Goal: Task Accomplishment & Management: Use online tool/utility

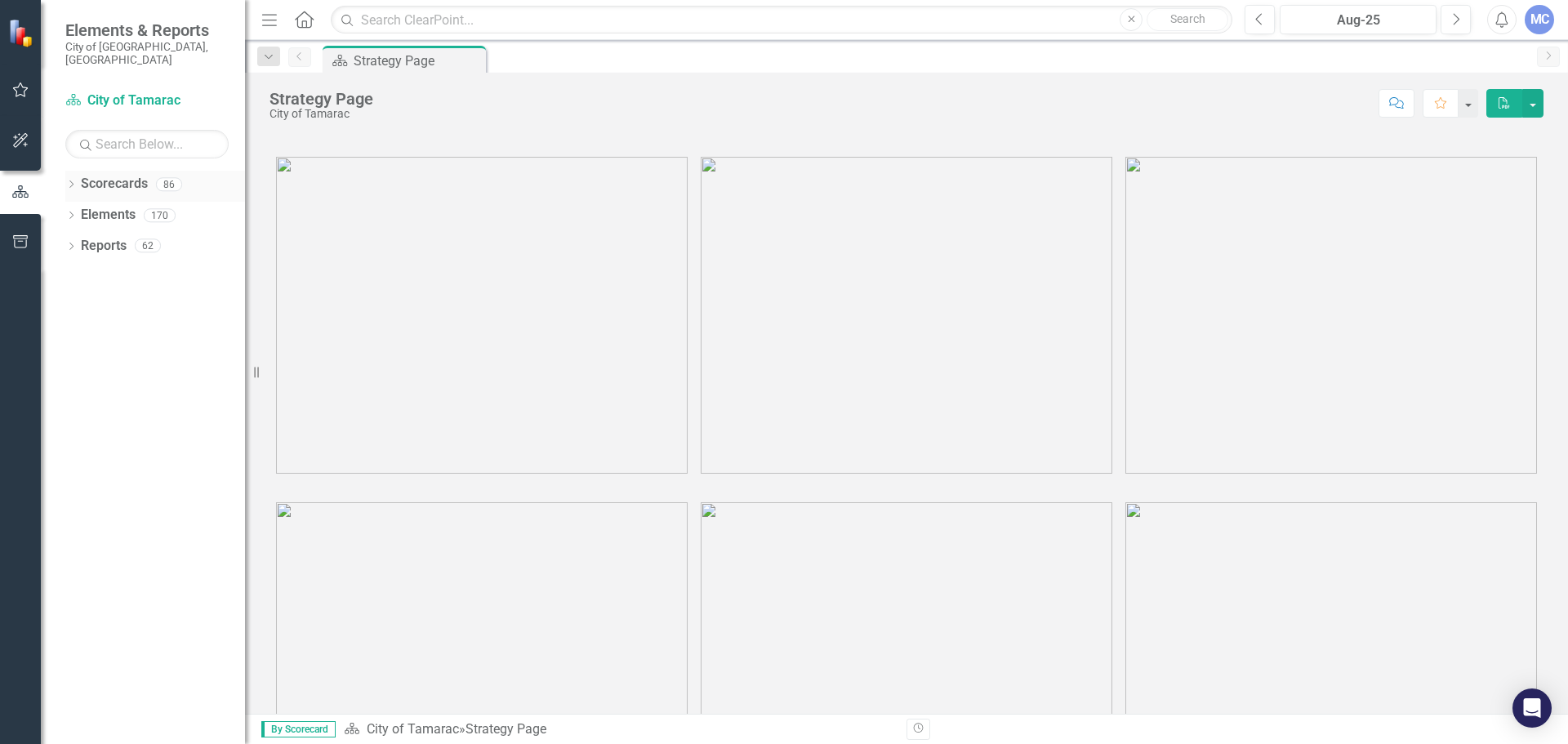
click at [101, 175] on link "Scorecards" at bounding box center [114, 184] width 67 height 19
click at [72, 182] on icon "Dropdown" at bounding box center [71, 186] width 12 height 9
click at [81, 210] on icon "Dropdown" at bounding box center [79, 215] width 12 height 10
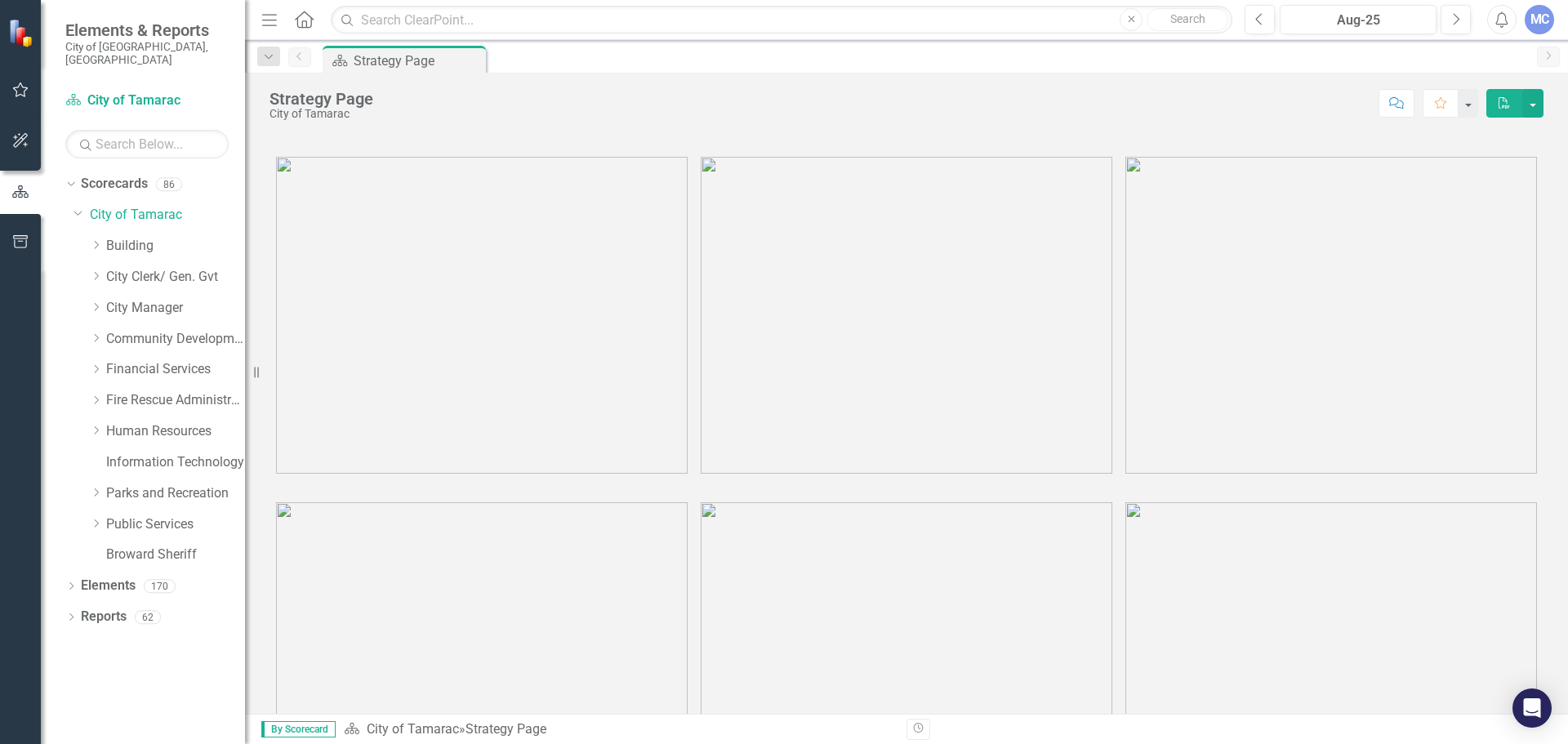
drag, startPoint x: 78, startPoint y: 473, endPoint x: 115, endPoint y: 496, distance: 43.6
click at [79, 481] on div "Dropdown Parks and Recreation" at bounding box center [159, 495] width 172 height 31
click at [95, 519] on icon at bounding box center [97, 523] width 4 height 8
click at [159, 701] on link "Stormwater" at bounding box center [184, 709] width 122 height 19
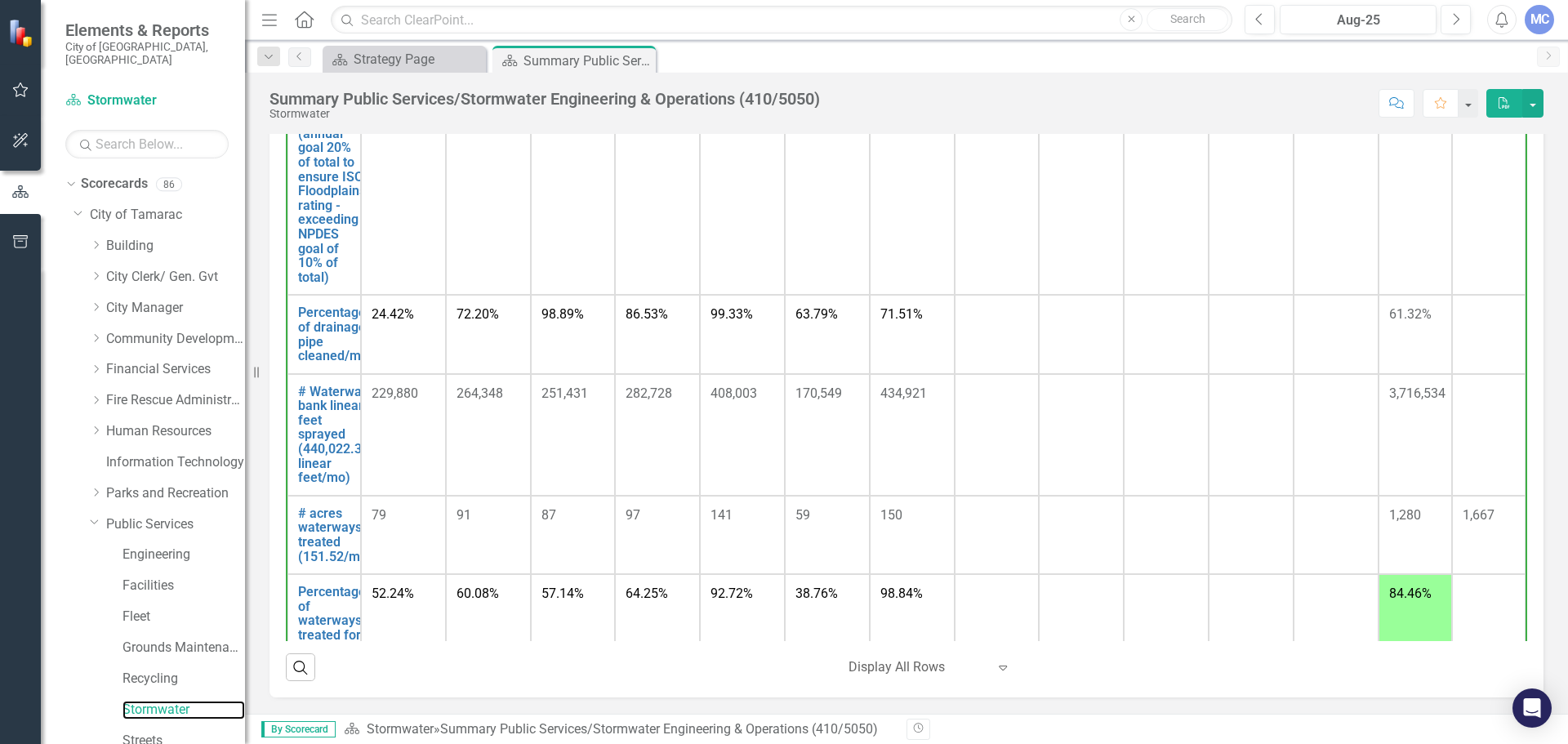
scroll to position [653, 0]
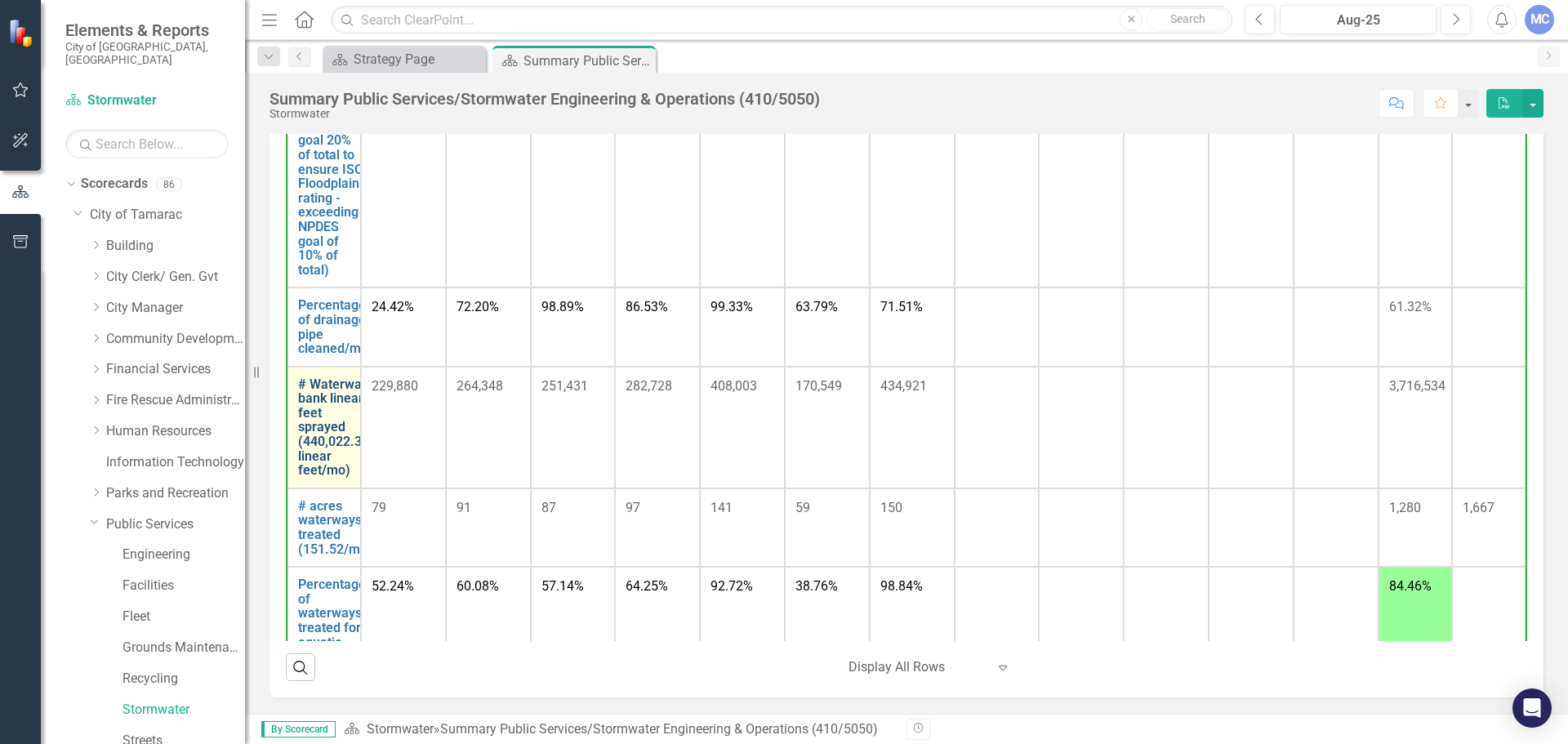
click at [331, 442] on link "# Waterway bank linear feet sprayed (440,022.33 linear feet/mo)" at bounding box center [334, 427] width 71 height 101
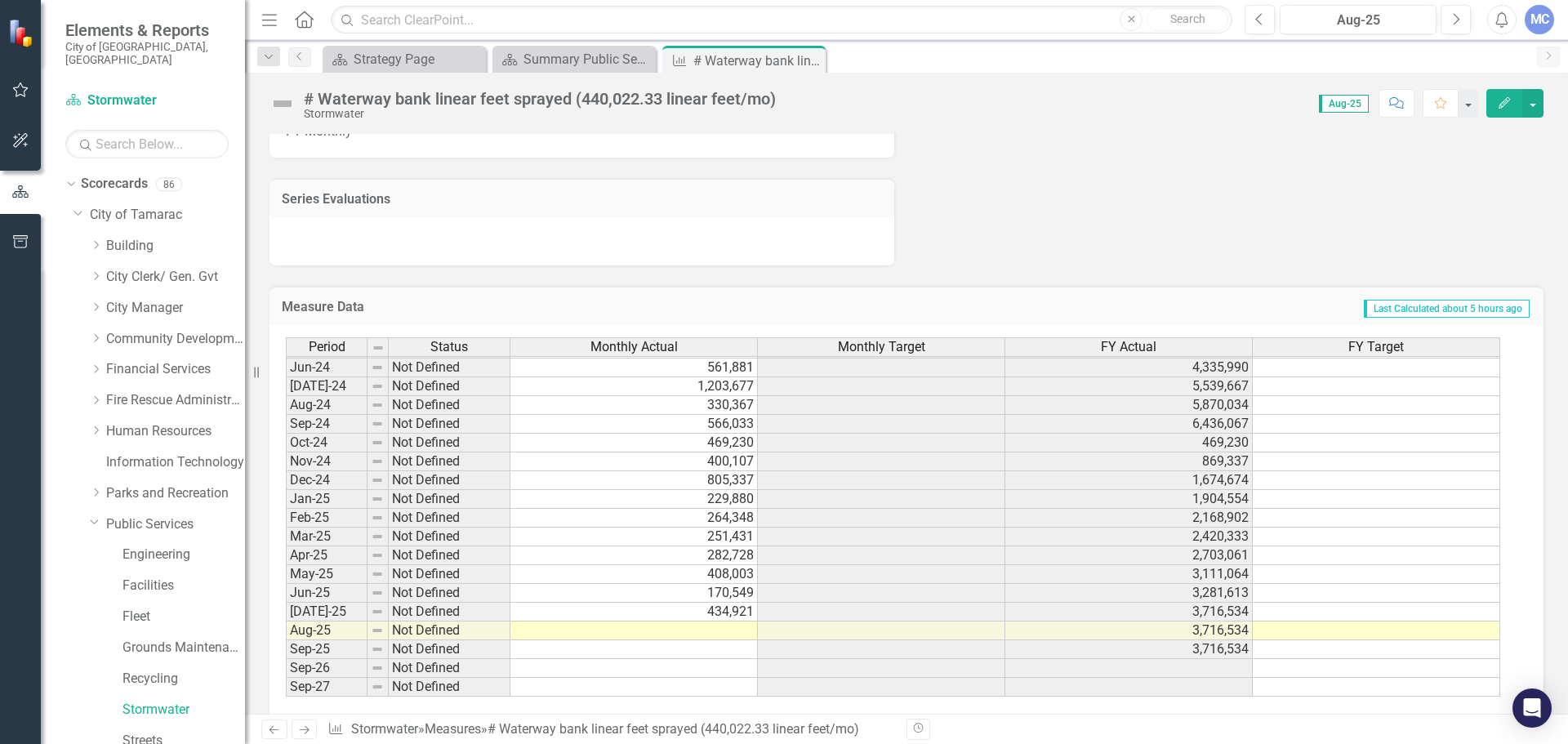
scroll to position [1048, 0]
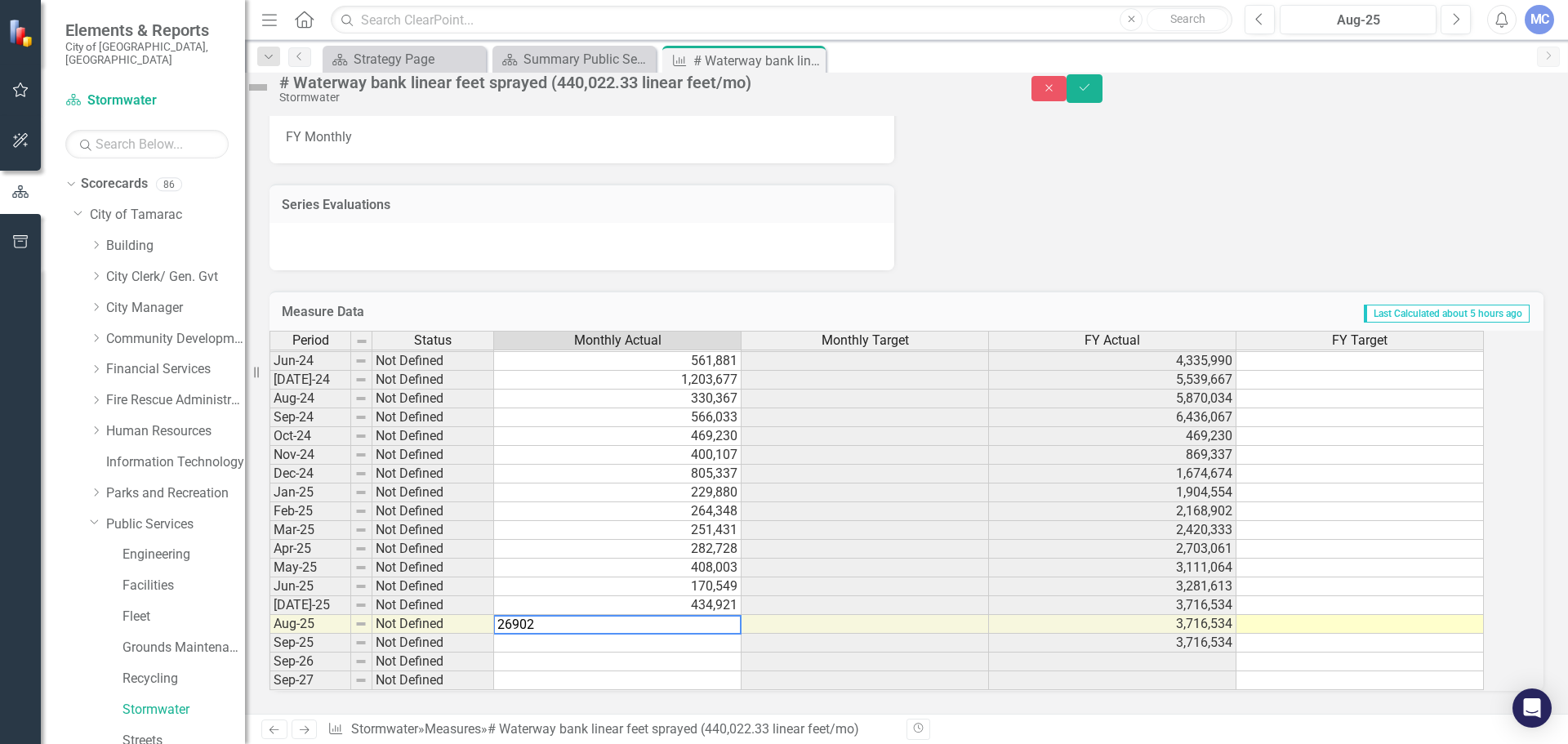
type textarea "269027"
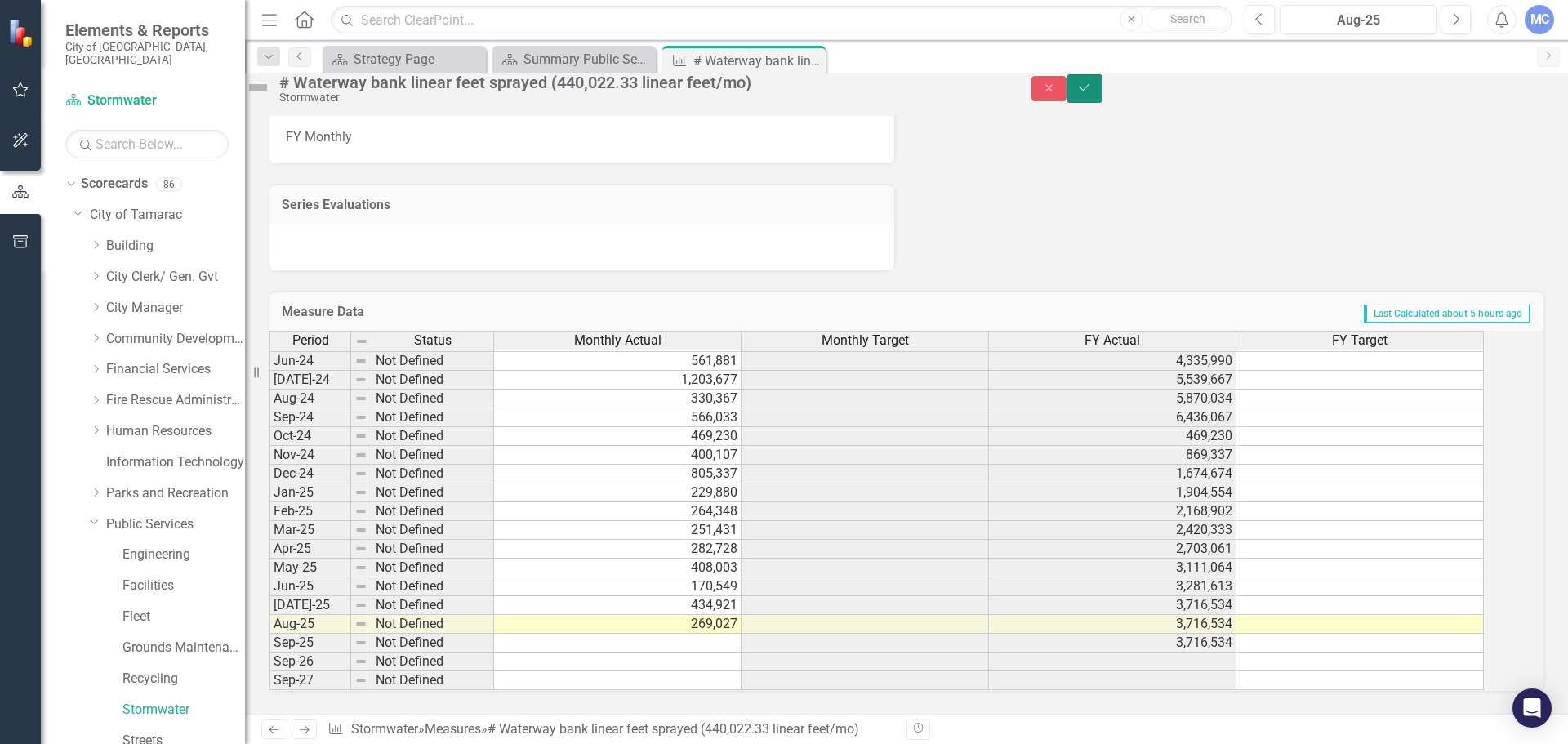
click at [1102, 102] on button "Save" at bounding box center [1084, 88] width 36 height 29
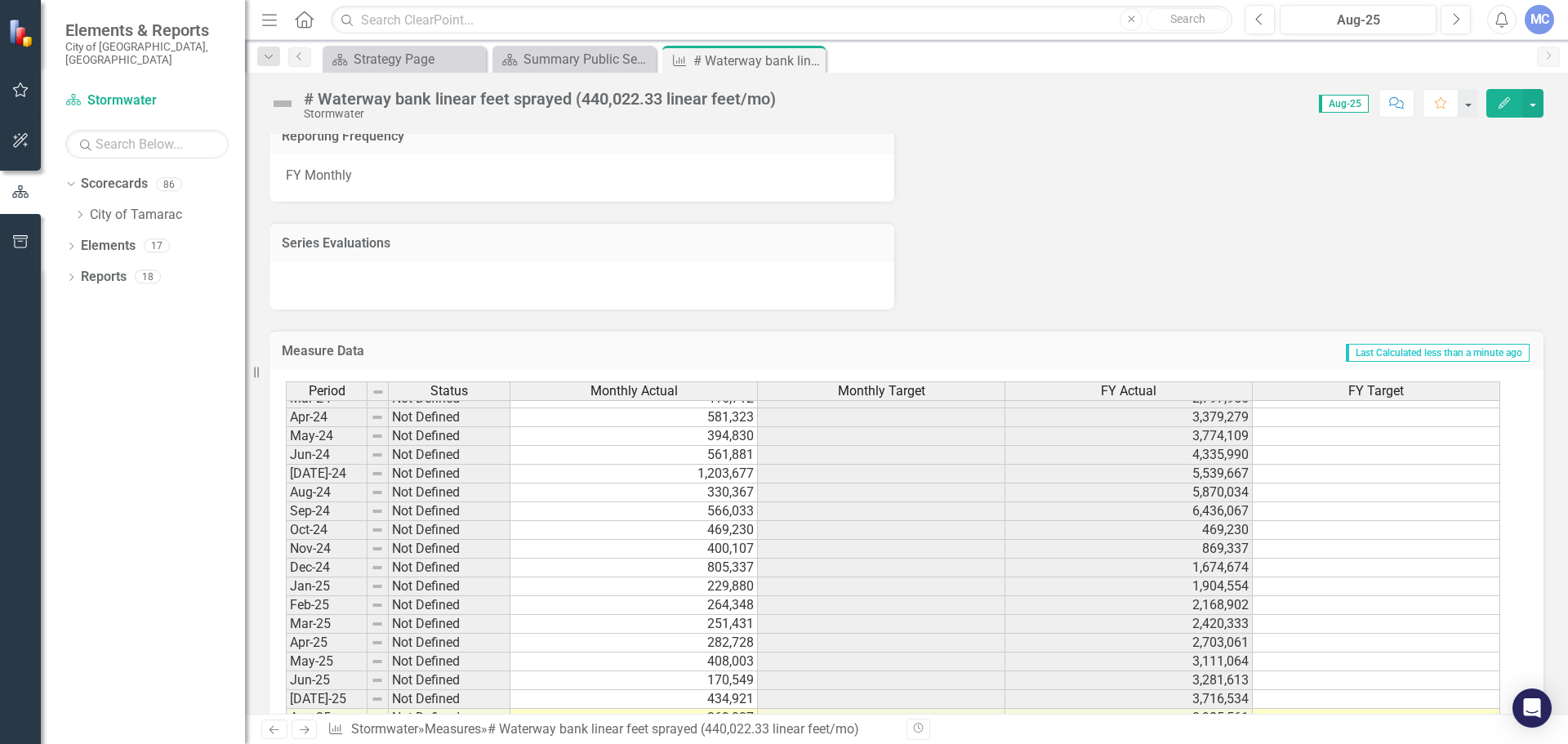
scroll to position [0, 0]
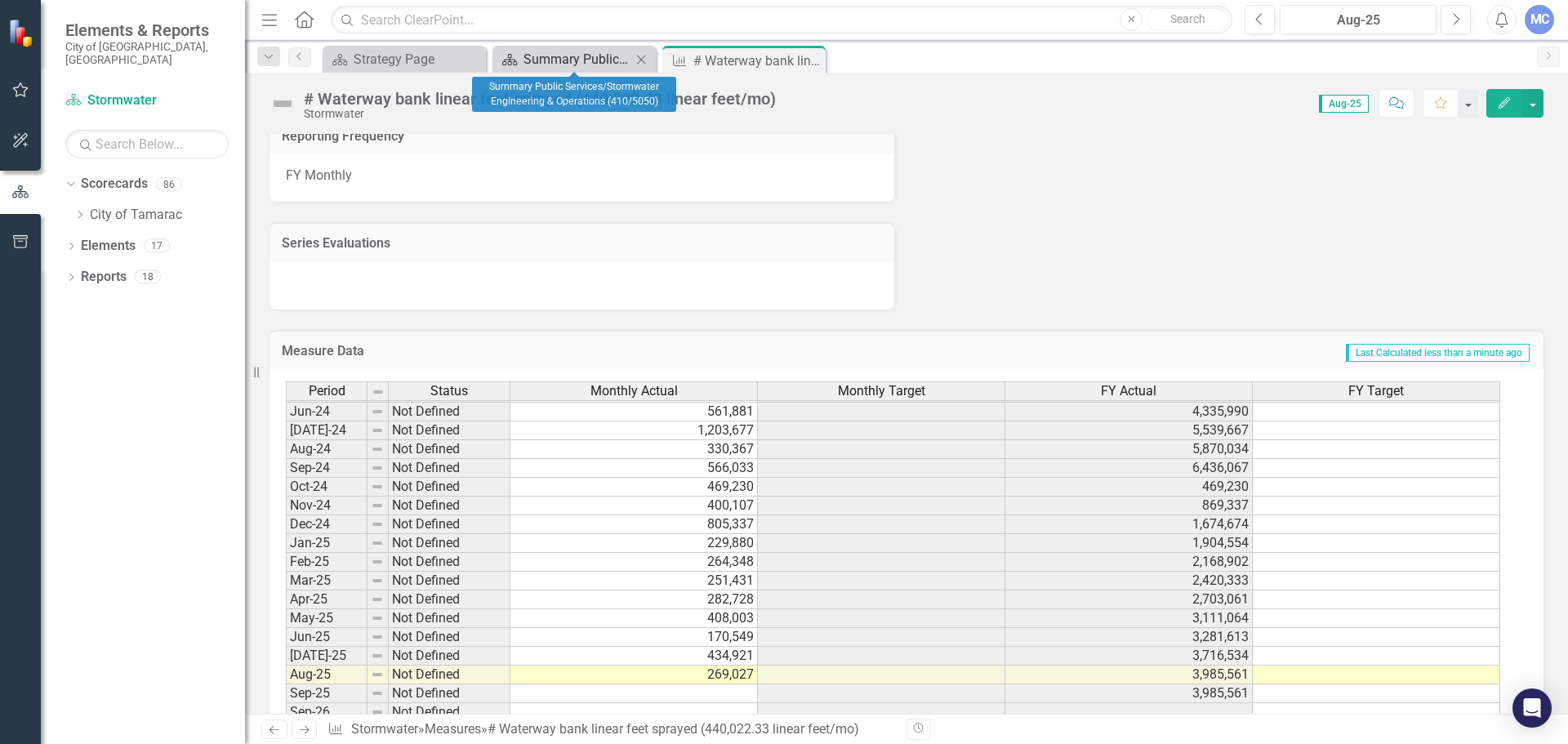
click at [579, 57] on div "Summary Public Services/Stormwater Engineering & Operations (410/5050)" at bounding box center [577, 59] width 108 height 21
